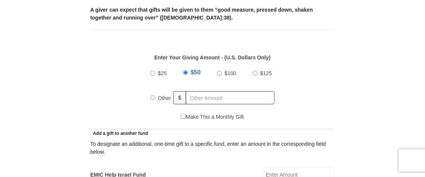
click at [153, 99] on input "Other" at bounding box center [153, 98] width 5 height 5
radio input "true"
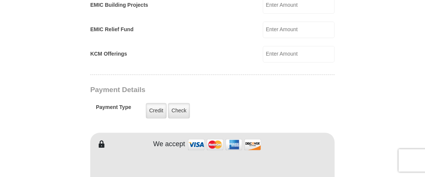
scroll to position [526, 0]
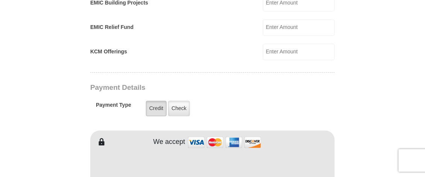
type input "20.00"
click at [154, 108] on label "Credit" at bounding box center [156, 108] width 21 height 15
click at [0, 0] on input "Credit" at bounding box center [0, 0] width 0 height 0
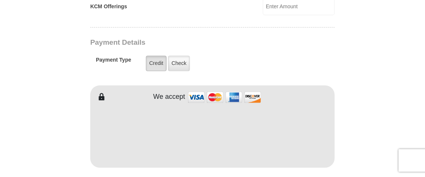
scroll to position [571, 0]
type input "[PERSON_NAME]"
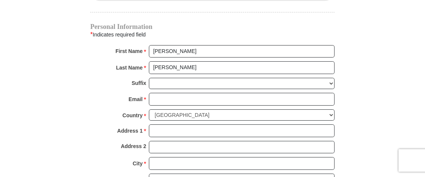
scroll to position [741, 0]
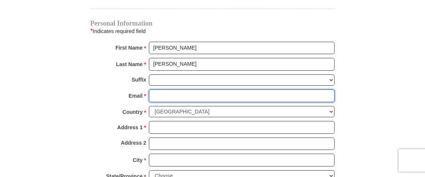
click at [161, 92] on input "Email *" at bounding box center [242, 96] width 186 height 13
type input "littlelamb626@gmail.com"
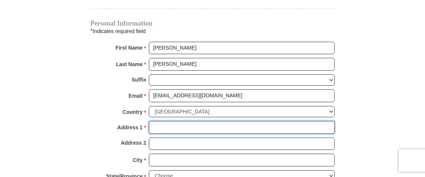
type input "626 Granite Springs Road"
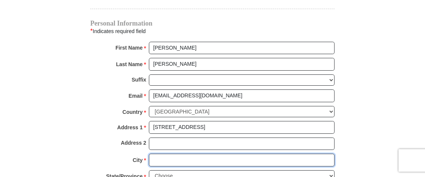
type input "Yorktown Heights"
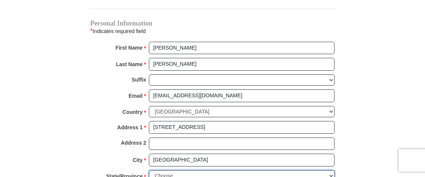
select select "NY"
type input "10598-3427"
type input "9142153863"
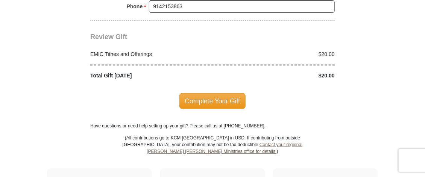
scroll to position [945, 0]
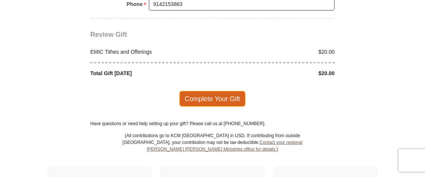
click at [229, 93] on span "Complete Your Gift" at bounding box center [213, 99] width 67 height 16
